Goal: Check status: Check status

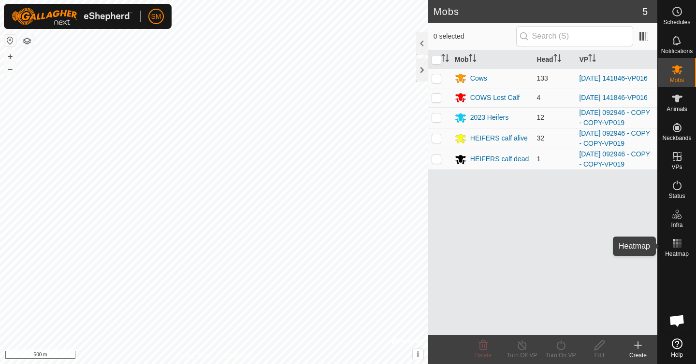
click at [677, 246] on rect at bounding box center [677, 247] width 2 height 2
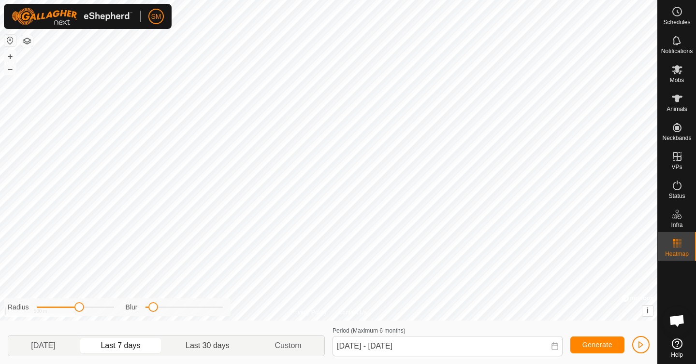
click at [208, 344] on p-togglebutton "Last 30 days" at bounding box center [207, 346] width 89 height 20
type input "[DATE] - [DATE]"
click at [639, 345] on span "button" at bounding box center [641, 345] width 8 height 8
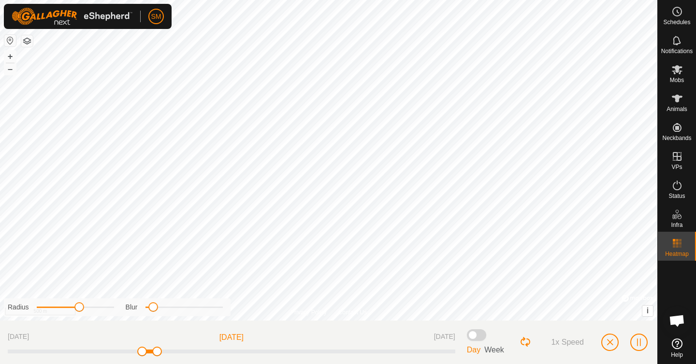
click at [186, 326] on div "Privacy Policy Contact Us + – ⇧ i © Mapbox , © OpenStreetMap , Improve this map…" at bounding box center [328, 182] width 657 height 364
click at [607, 344] on span "button" at bounding box center [610, 343] width 8 height 8
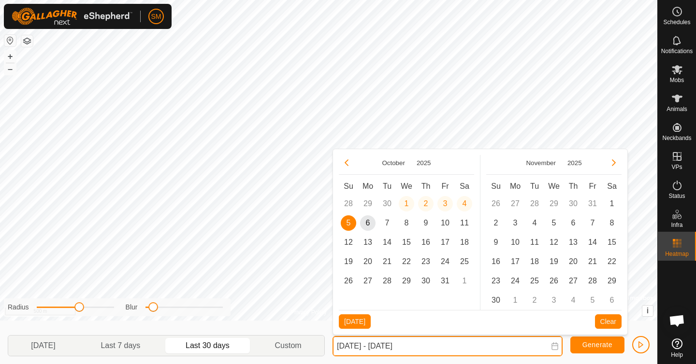
click at [353, 350] on input "[DATE] - [DATE]" at bounding box center [448, 346] width 230 height 20
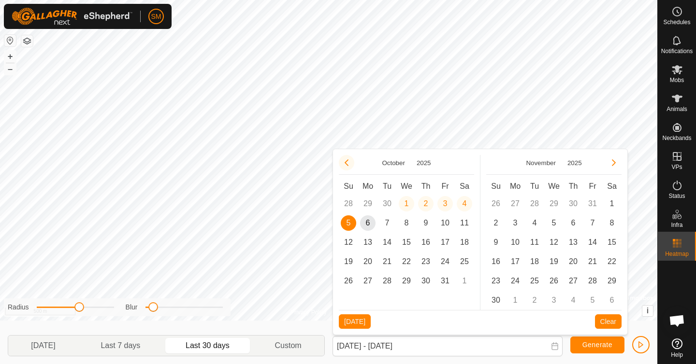
click at [347, 164] on button "Previous Month" at bounding box center [346, 162] width 15 height 15
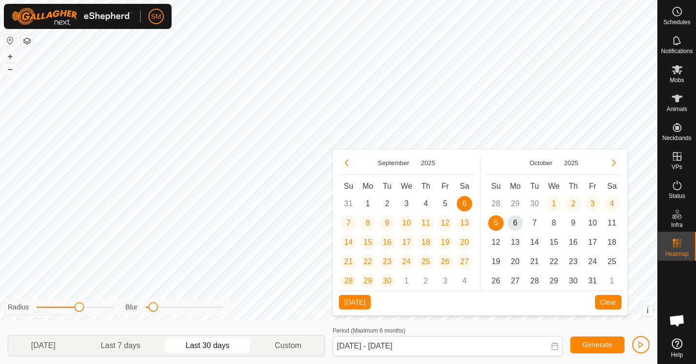
click at [347, 164] on button "Previous Month" at bounding box center [346, 162] width 15 height 15
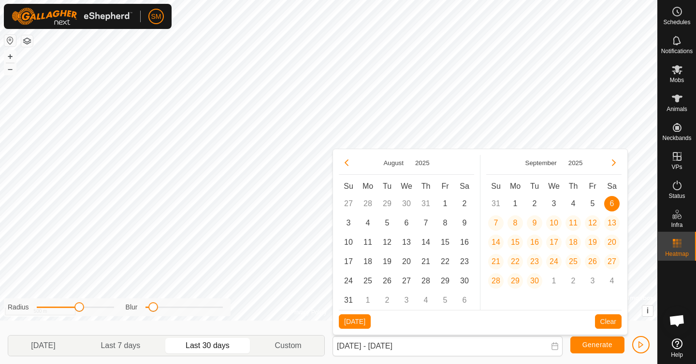
click at [390, 203] on td "29" at bounding box center [386, 203] width 19 height 19
click at [343, 163] on button "Previous Month" at bounding box center [346, 162] width 15 height 15
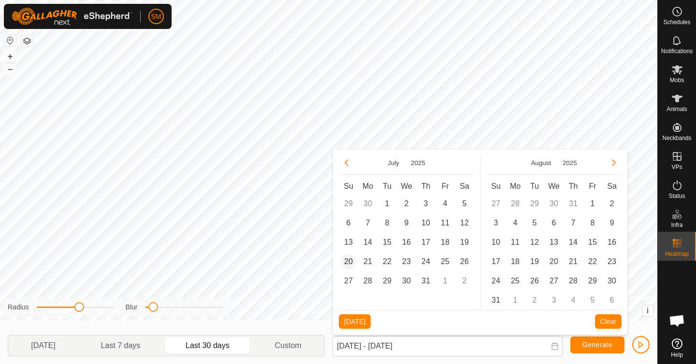
click at [351, 260] on span "20" at bounding box center [348, 261] width 15 height 15
click at [613, 280] on span "30" at bounding box center [611, 281] width 15 height 15
type input "[DATE] - [DATE]"
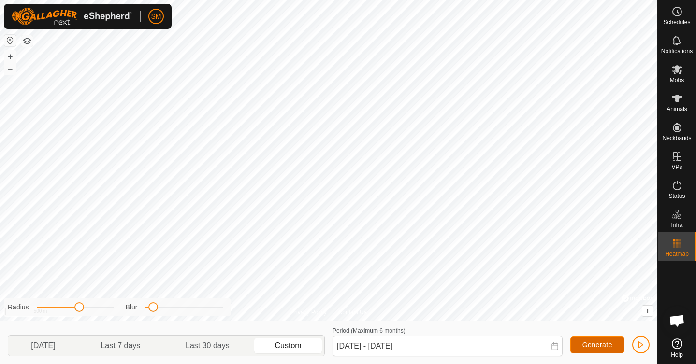
click at [592, 345] on span "Generate" at bounding box center [597, 345] width 30 height 8
click at [643, 344] on span "button" at bounding box center [641, 345] width 8 height 8
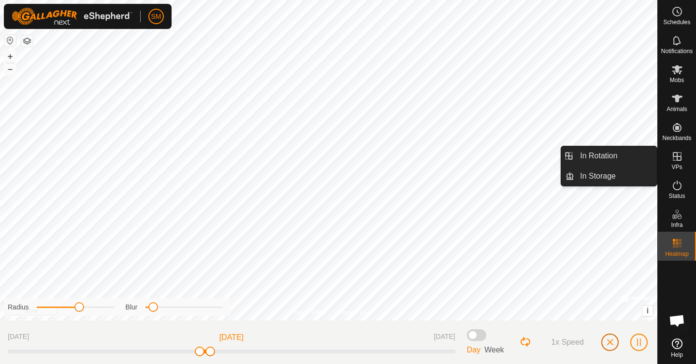
click at [608, 341] on span "button" at bounding box center [610, 343] width 8 height 8
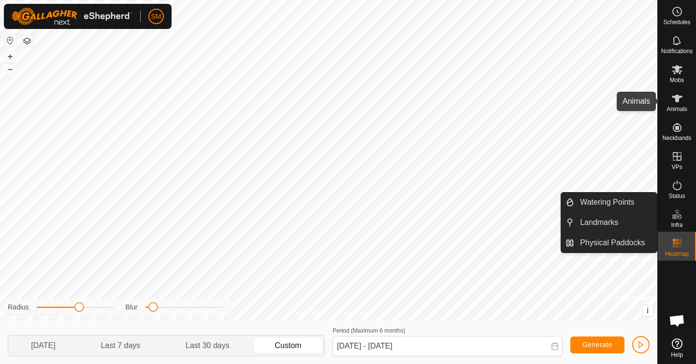
click at [677, 104] on icon at bounding box center [677, 99] width 12 height 12
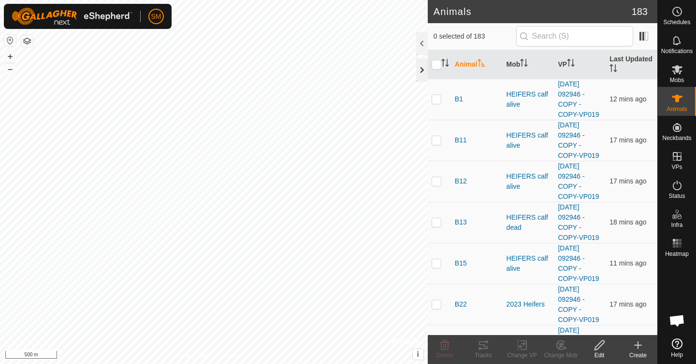
click at [421, 70] on div at bounding box center [422, 69] width 12 height 23
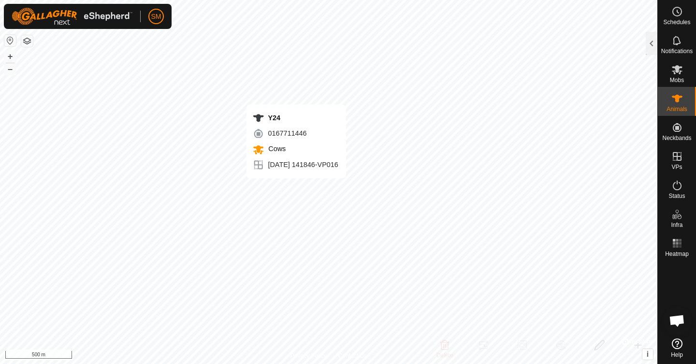
checkbox input "true"
click at [689, 106] on div "Animals" at bounding box center [677, 101] width 38 height 29
click at [672, 104] on icon at bounding box center [677, 99] width 12 height 12
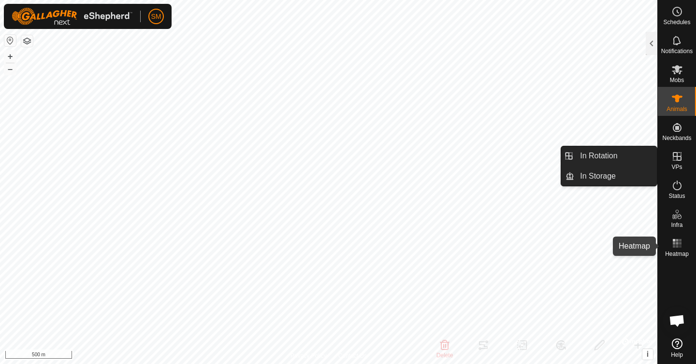
click at [675, 249] on icon at bounding box center [677, 244] width 12 height 12
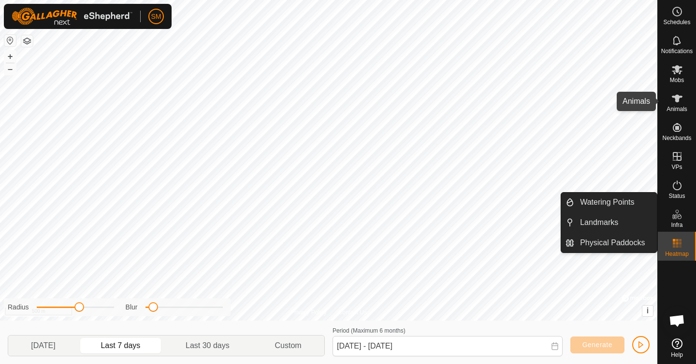
click at [679, 104] on es-animals-svg-icon at bounding box center [676, 98] width 17 height 15
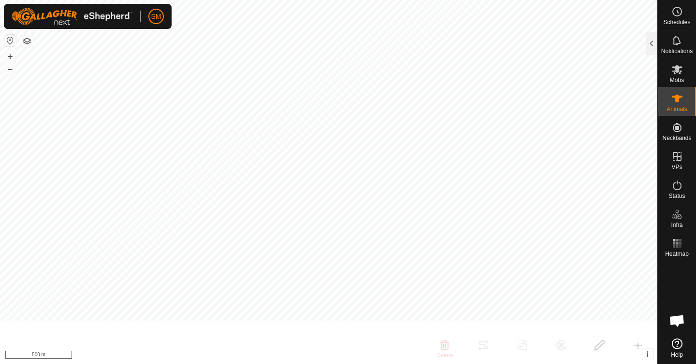
click at [672, 104] on es-animals-svg-icon at bounding box center [676, 98] width 17 height 15
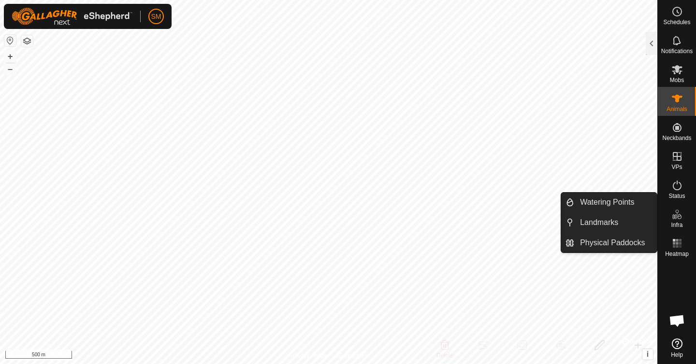
click at [670, 219] on es-infrastructure-svg-icon at bounding box center [676, 214] width 17 height 15
click at [677, 220] on icon at bounding box center [677, 215] width 12 height 12
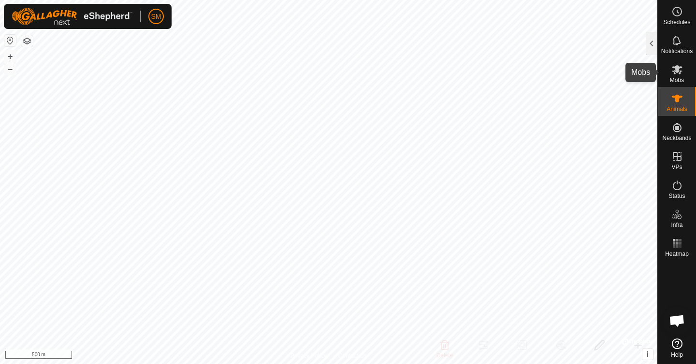
click at [683, 73] on es-mob-svg-icon at bounding box center [676, 69] width 17 height 15
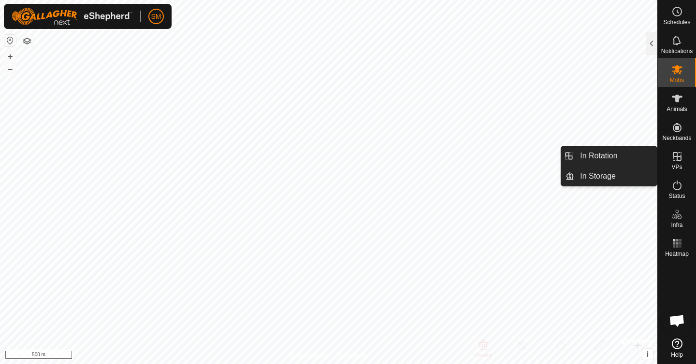
click at [676, 156] on icon at bounding box center [677, 157] width 12 height 12
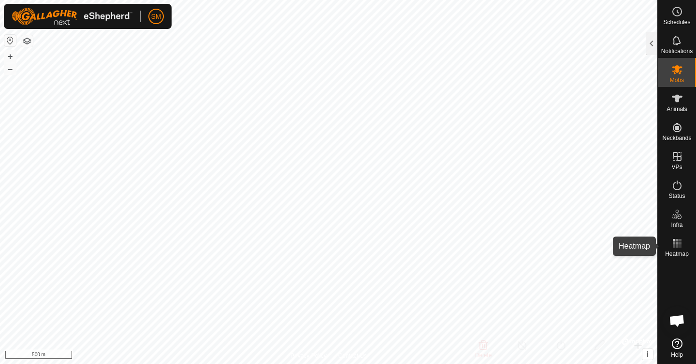
click at [678, 246] on icon at bounding box center [677, 244] width 12 height 12
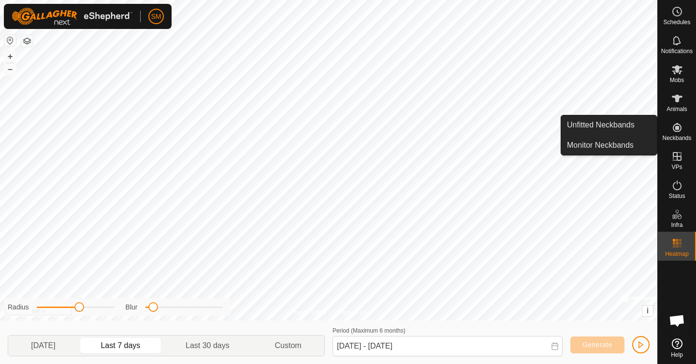
click at [678, 131] on icon at bounding box center [677, 127] width 9 height 9
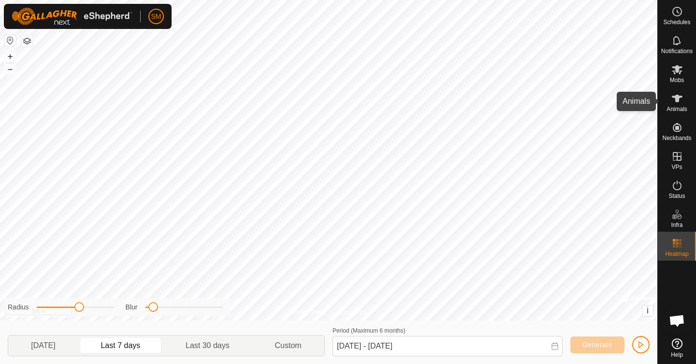
click at [679, 105] on es-animals-svg-icon at bounding box center [676, 98] width 17 height 15
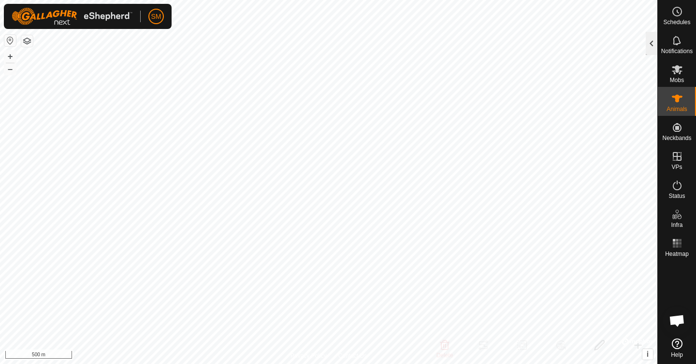
click at [652, 41] on div at bounding box center [652, 43] width 12 height 23
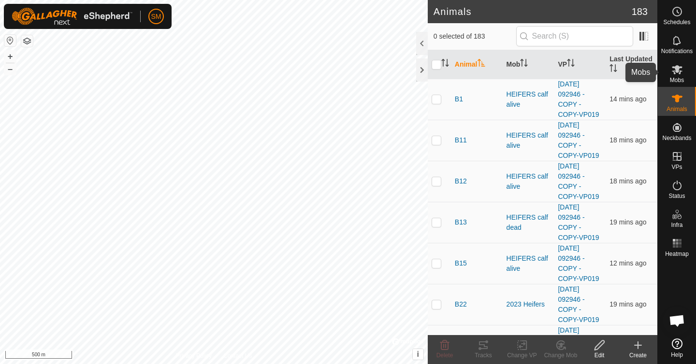
click at [684, 78] on div "Mobs" at bounding box center [677, 72] width 38 height 29
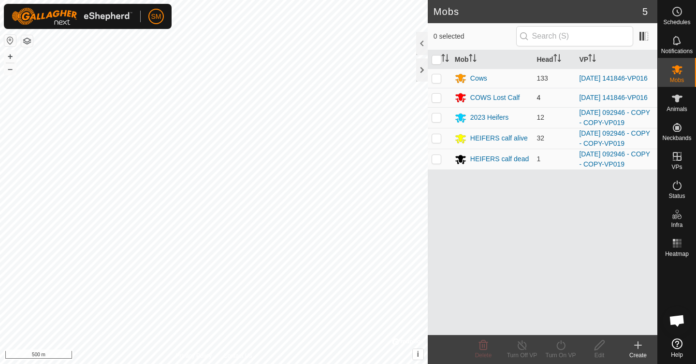
click at [440, 99] on p-checkbox at bounding box center [437, 98] width 10 height 8
checkbox input "true"
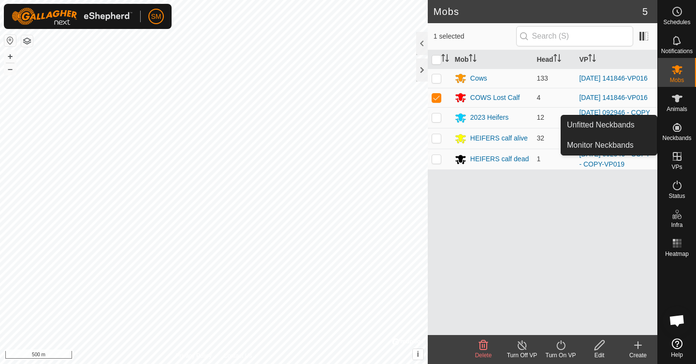
click at [681, 125] on icon at bounding box center [677, 128] width 12 height 12
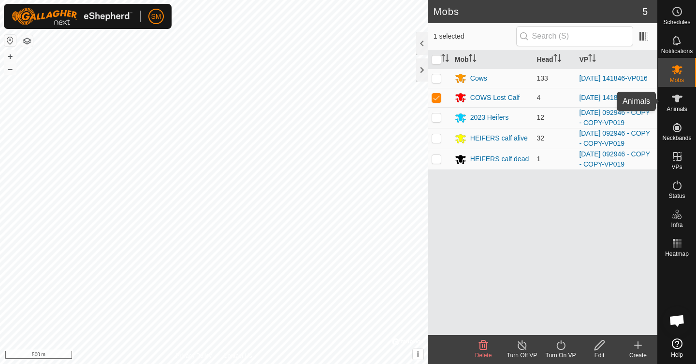
click at [679, 104] on icon at bounding box center [677, 99] width 12 height 12
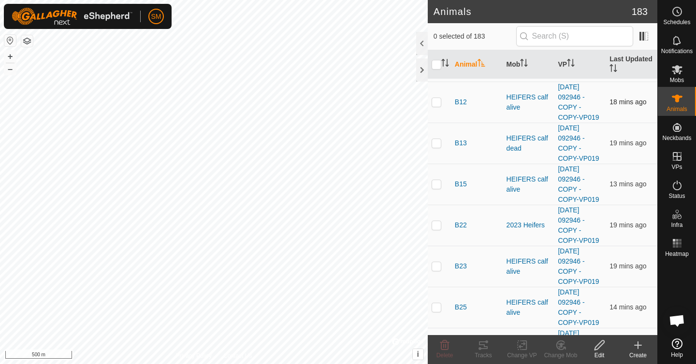
scroll to position [93, 0]
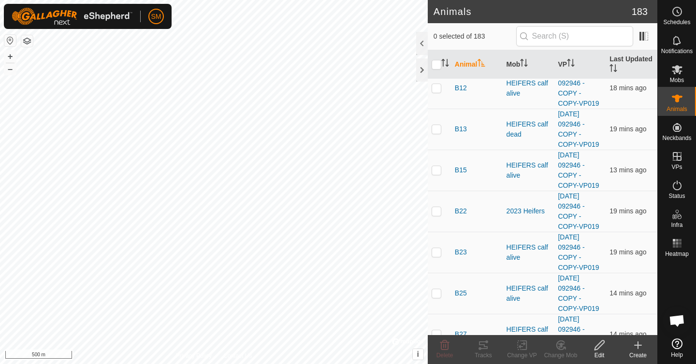
click at [469, 62] on th "Animal" at bounding box center [477, 64] width 52 height 29
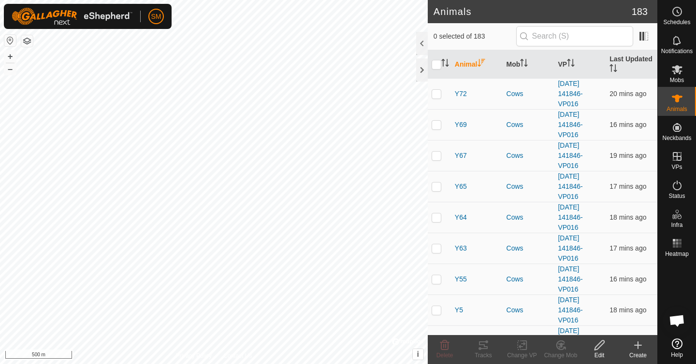
scroll to position [0, 0]
click at [436, 158] on p-checkbox at bounding box center [437, 156] width 10 height 8
checkbox input "true"
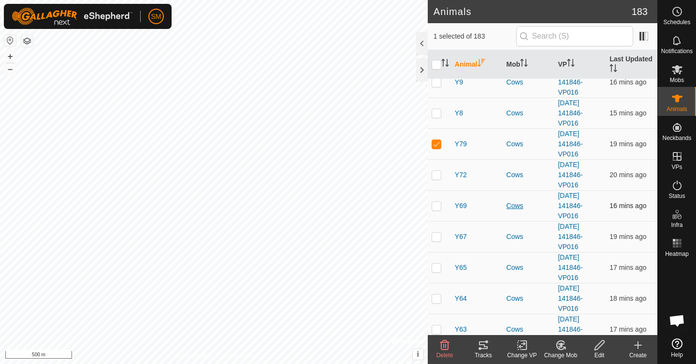
scroll to position [13, 0]
click at [483, 347] on icon at bounding box center [484, 346] width 12 height 12
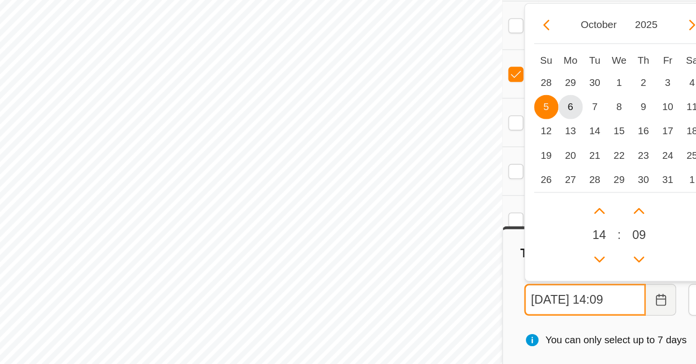
click at [473, 289] on input "[DATE] 14:09" at bounding box center [481, 287] width 78 height 20
click at [456, 113] on button "Previous Month" at bounding box center [455, 111] width 15 height 15
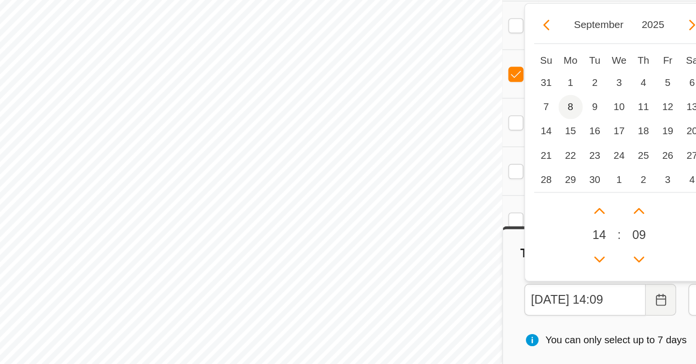
click at [471, 164] on span "8" at bounding box center [471, 164] width 15 height 15
type input "[DATE] 14:09"
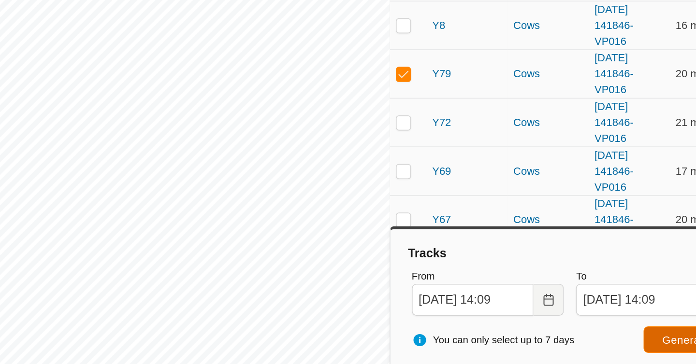
click at [604, 310] on span "Generate" at bounding box center [616, 313] width 30 height 8
